Goal: Task Accomplishment & Management: Use online tool/utility

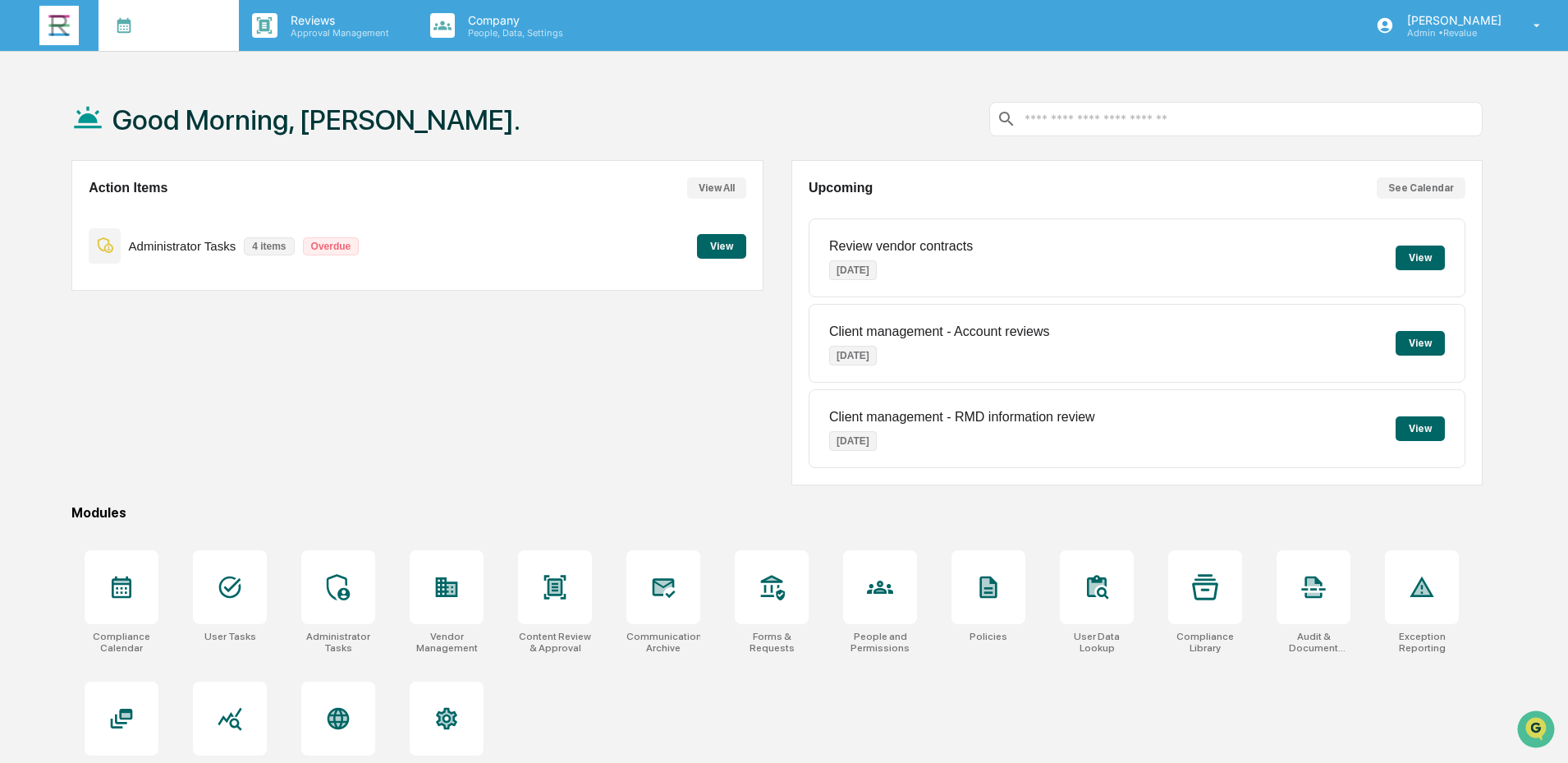
click at [145, 33] on p "Manage Tasks" at bounding box center [178, 33] width 83 height 12
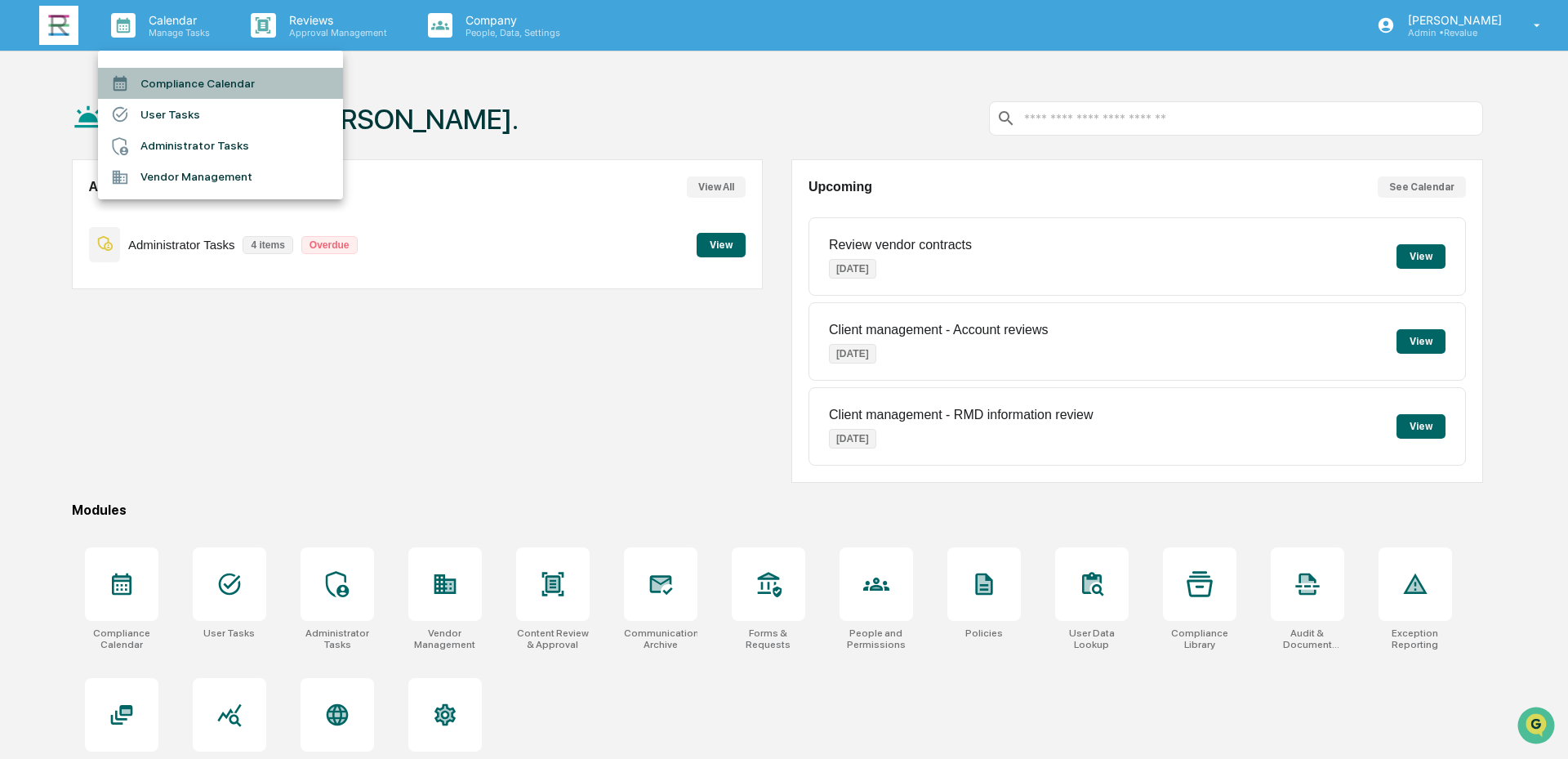
click at [242, 84] on li "Compliance Calendar" at bounding box center [220, 83] width 245 height 31
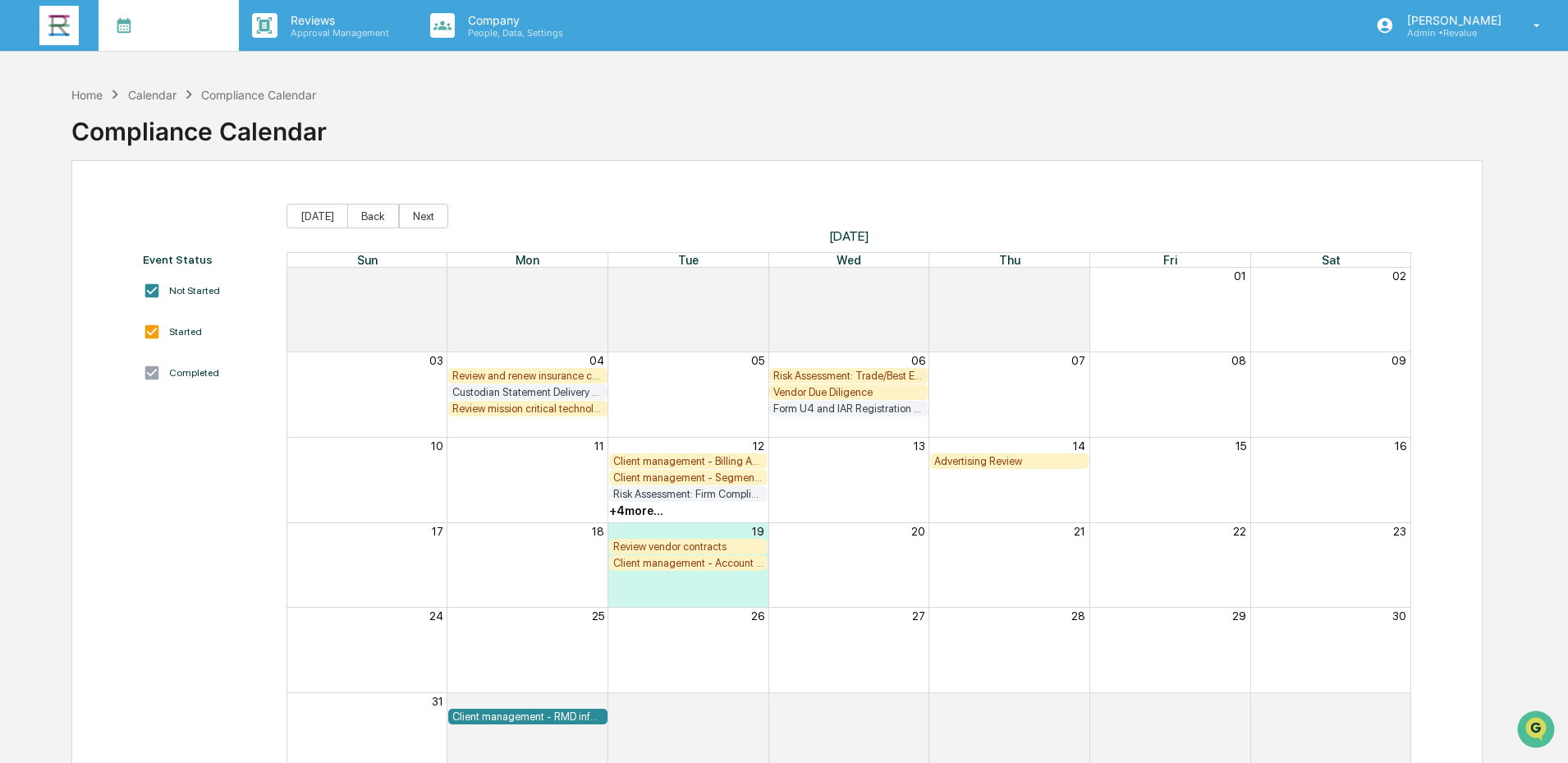
click at [172, 37] on p "Manage Tasks" at bounding box center [178, 33] width 83 height 12
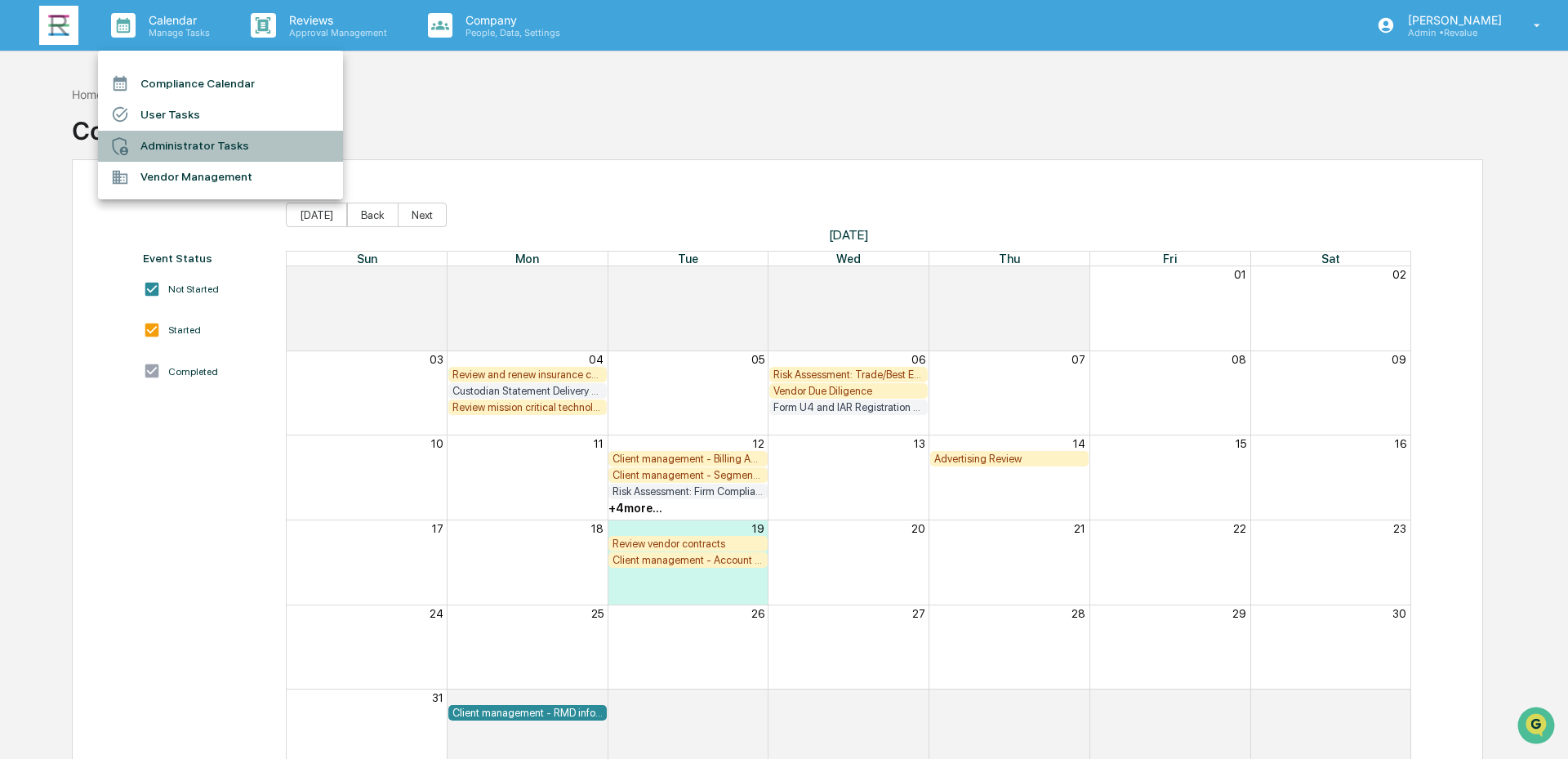
click at [191, 149] on li "Administrator Tasks" at bounding box center [220, 146] width 245 height 31
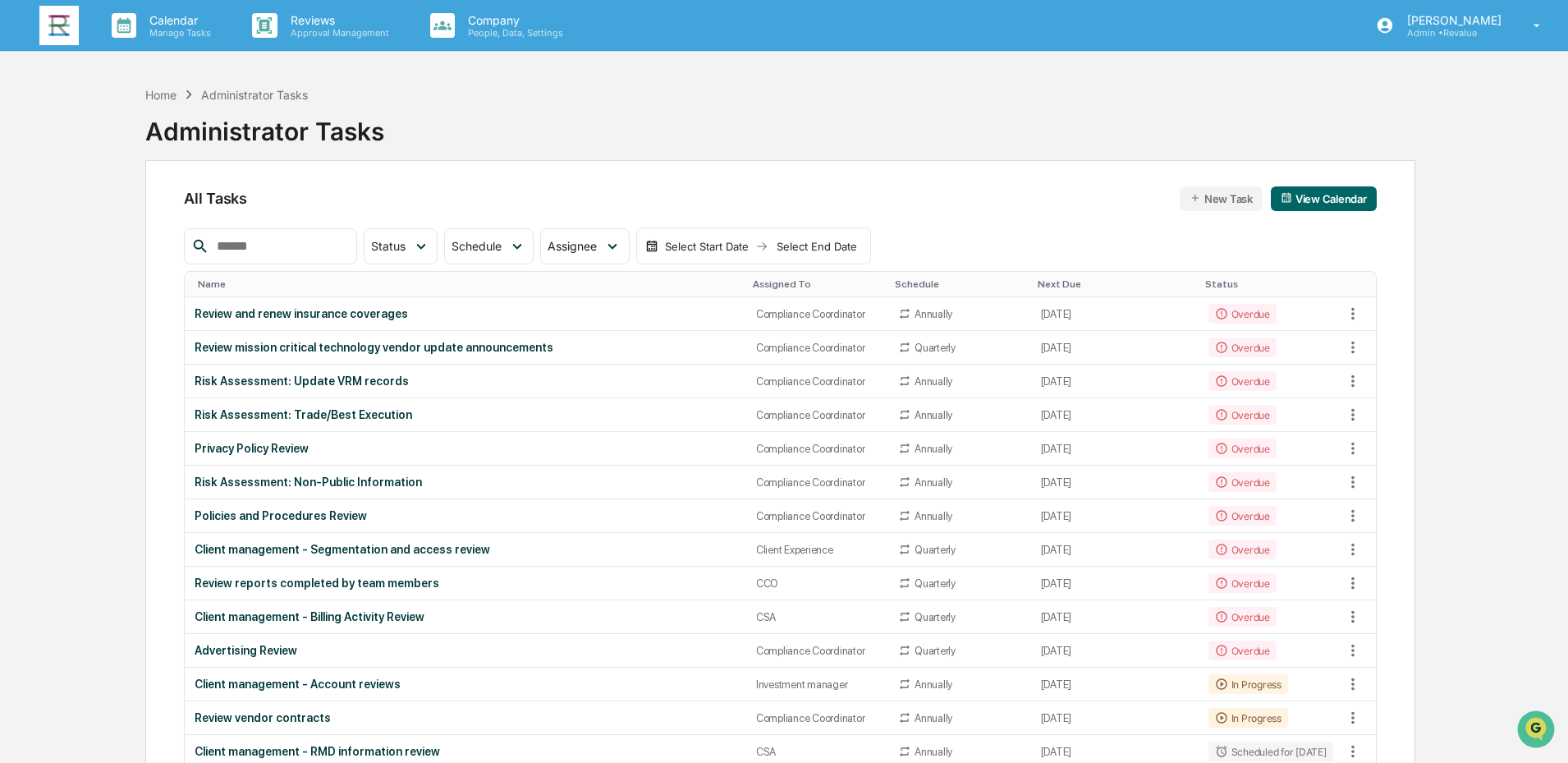
click at [281, 246] on input "text" at bounding box center [280, 247] width 140 height 22
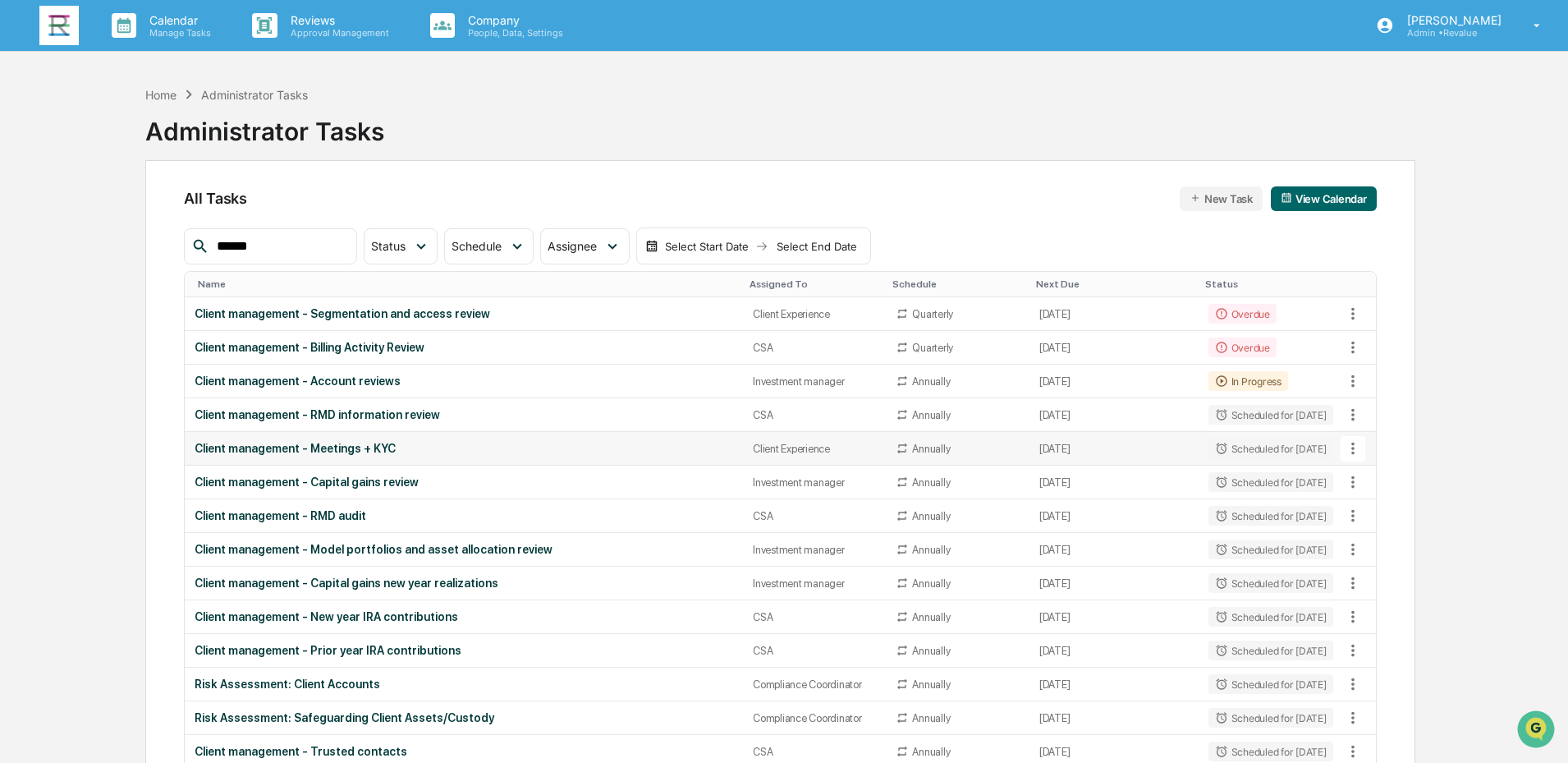
type input "******"
click at [421, 452] on div "Client management - Meetings + KYC" at bounding box center [464, 449] width 539 height 13
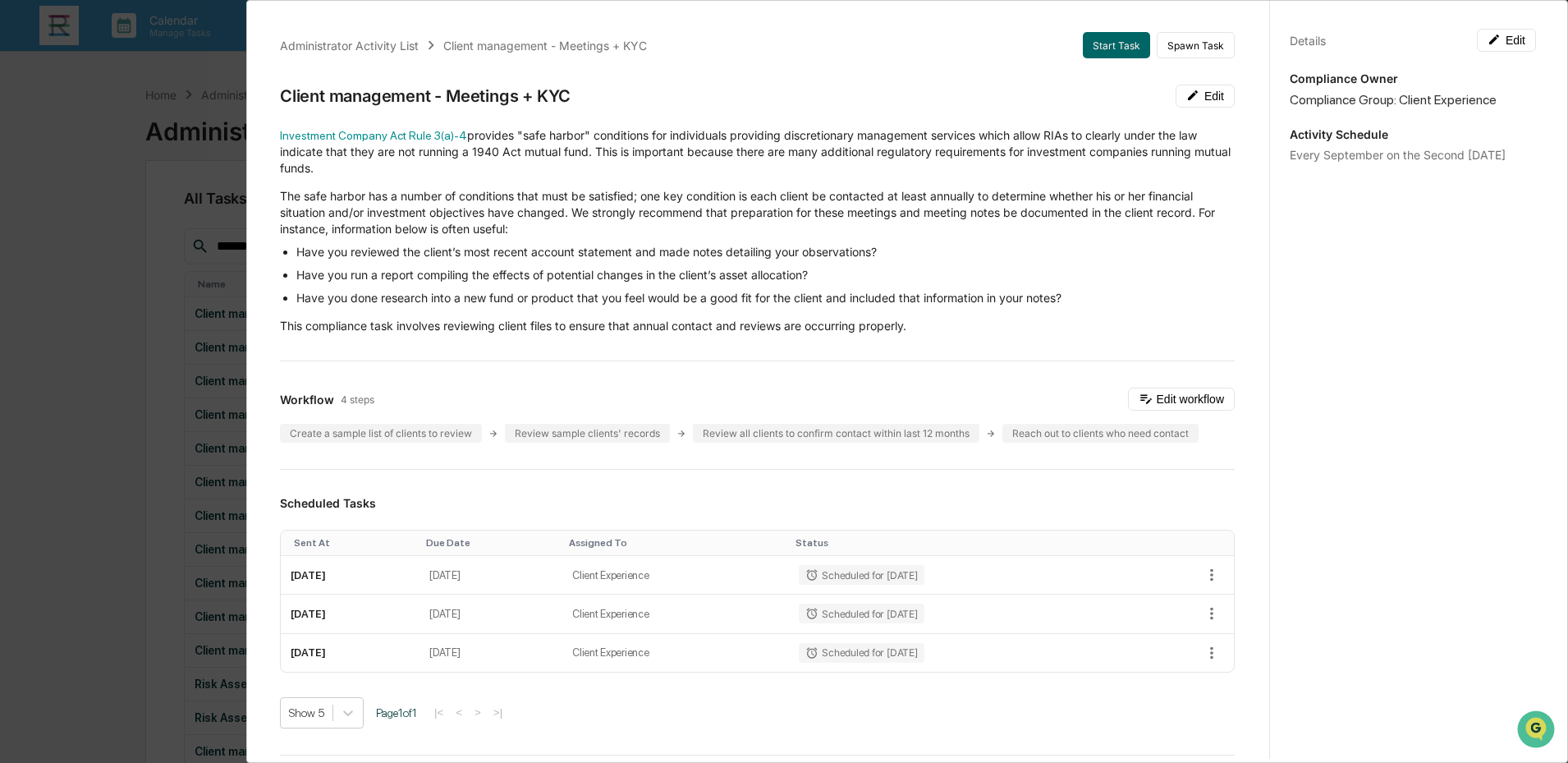
drag, startPoint x: 1511, startPoint y: 152, endPoint x: 1284, endPoint y: 160, distance: 227.1
click at [1290, 160] on div "Every September on the Second [DATE]" at bounding box center [1413, 154] width 246 height 14
copy div "Every September on the Second [DATE]"
click at [11, 397] on div "Administrator Activity List Client management - Meetings + KYC Start Task Spawn…" at bounding box center [784, 382] width 1568 height 763
